Goal: Transaction & Acquisition: Purchase product/service

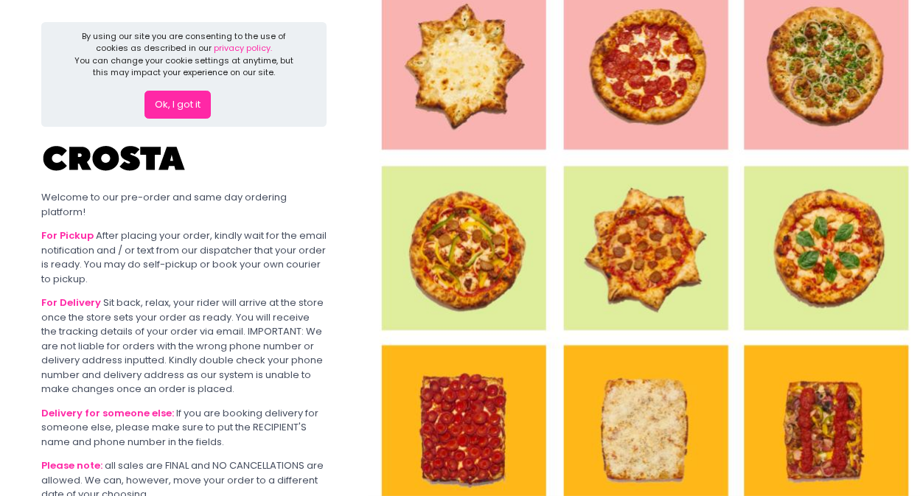
click at [192, 97] on button "Ok, I got it" at bounding box center [178, 105] width 66 height 28
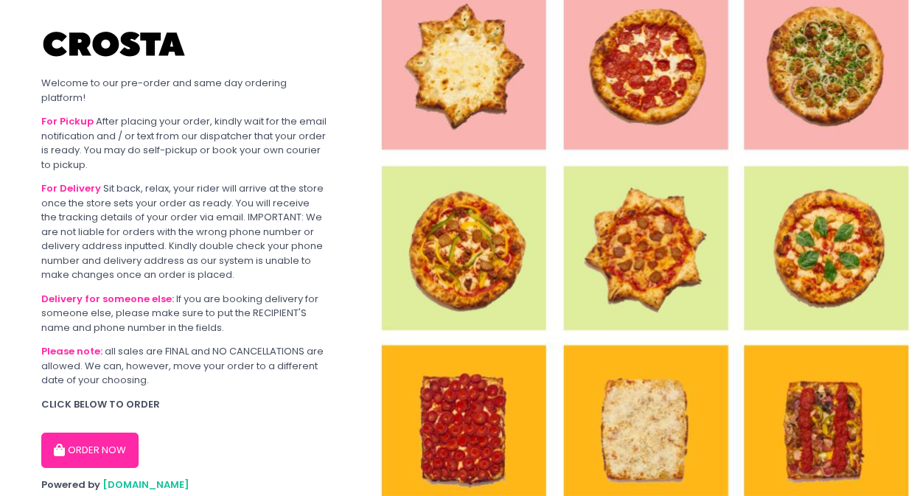
click at [109, 449] on button "ORDER NOW" at bounding box center [89, 450] width 97 height 35
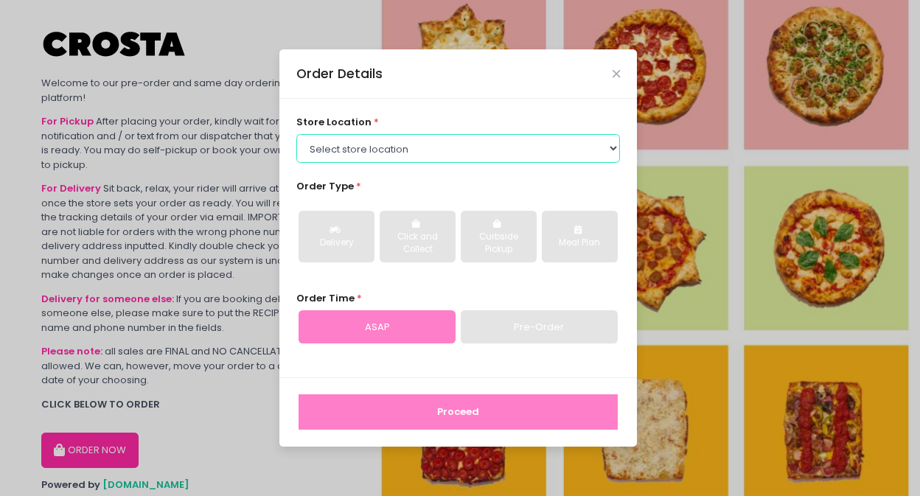
click at [602, 147] on select "Select store location [PERSON_NAME] Pizza - [PERSON_NAME] Pizza - [GEOGRAPHIC_D…" at bounding box center [458, 148] width 325 height 28
select select "5fabb2e53664a8677beaeb89"
click at [296, 134] on select "Select store location [PERSON_NAME] Pizza - [PERSON_NAME] Pizza - [GEOGRAPHIC_D…" at bounding box center [458, 148] width 325 height 28
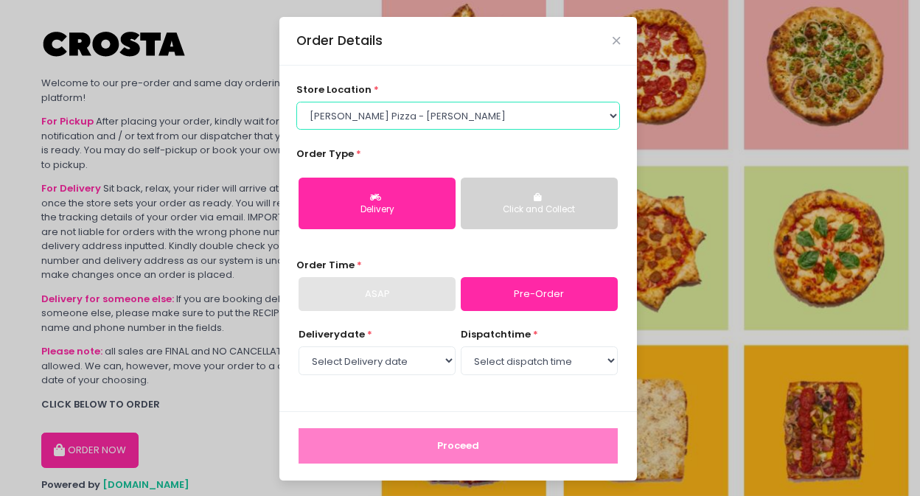
scroll to position [1, 0]
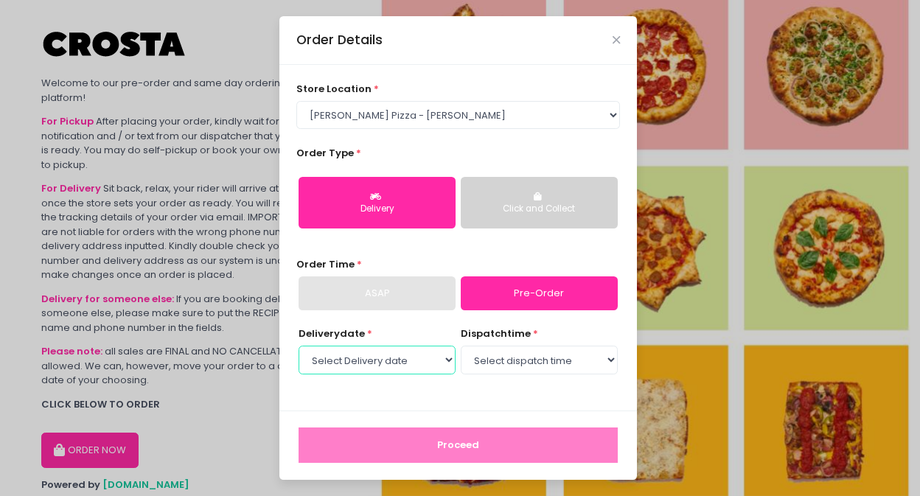
click at [443, 360] on select "Select Delivery date [DATE] [DATE] [DATE]" at bounding box center [377, 360] width 157 height 28
select select "[DATE]"
click at [299, 346] on select "Select Delivery date [DATE] [DATE] [DATE]" at bounding box center [377, 360] width 157 height 28
click at [604, 359] on select "Select dispatch time 12:00 PM - 12:30 PM 12:30 PM - 01:00 PM 01:00 PM - 01:30 P…" at bounding box center [539, 360] width 157 height 28
select select "15:30"
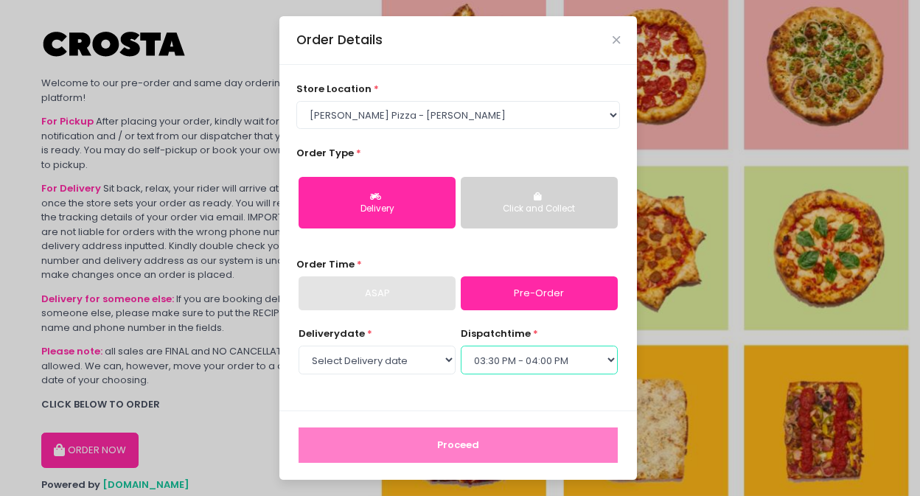
click at [461, 346] on select "Select dispatch time 12:00 PM - 12:30 PM 12:30 PM - 01:00 PM 01:00 PM - 01:30 P…" at bounding box center [539, 360] width 157 height 28
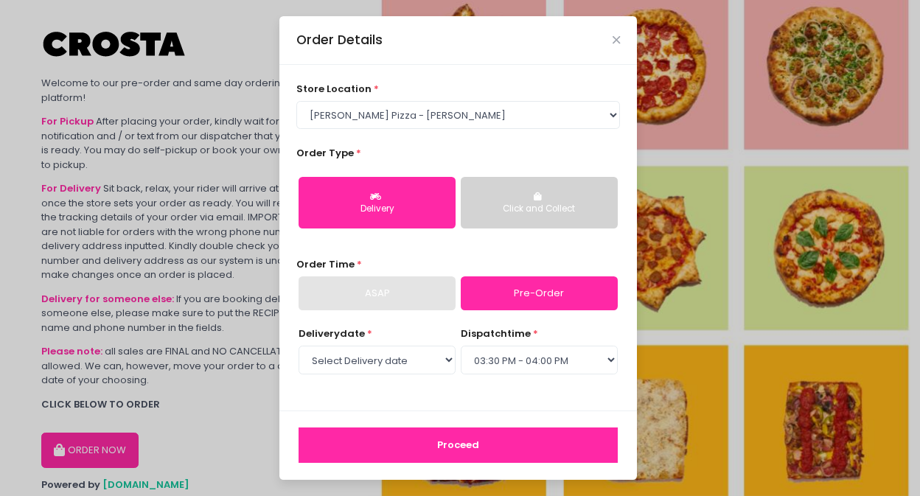
click at [513, 447] on button "Proceed" at bounding box center [458, 445] width 319 height 35
